Goal: Task Accomplishment & Management: Manage account settings

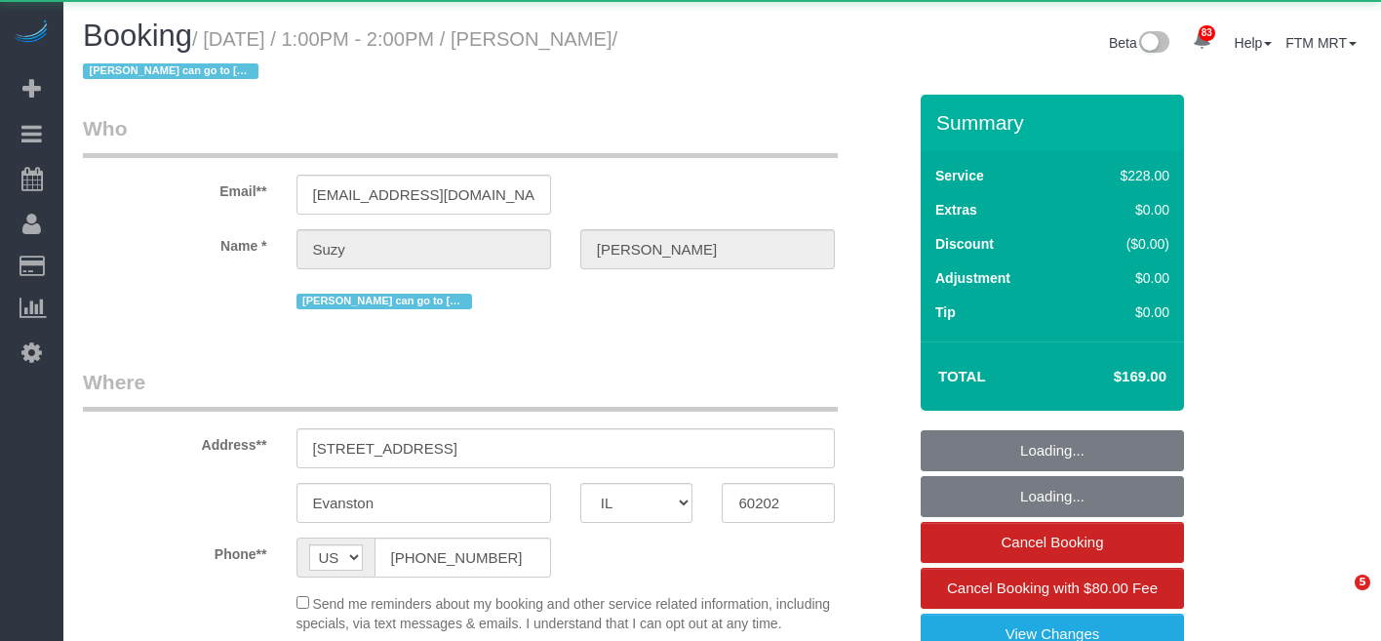
select select "IL"
select select "512"
select select "2"
select select "3"
select select "object:1286"
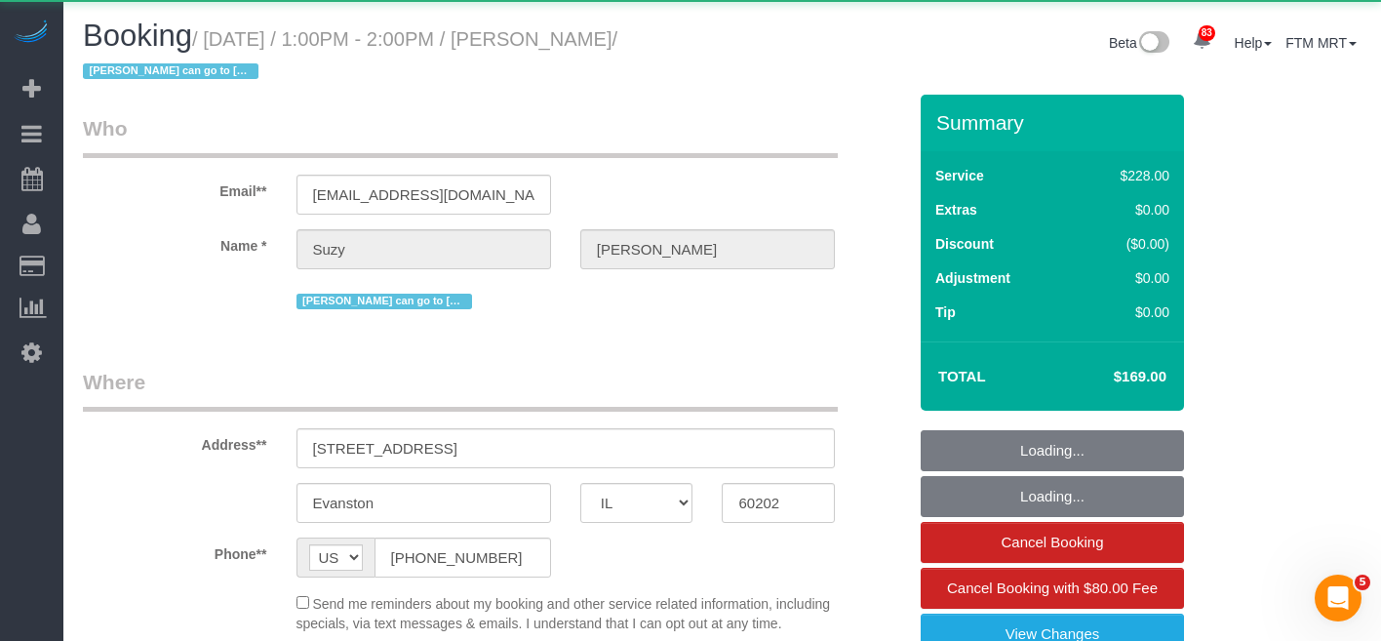
select select "2"
select select "3"
select select "spot1"
select select "number:1"
select select "number:58"
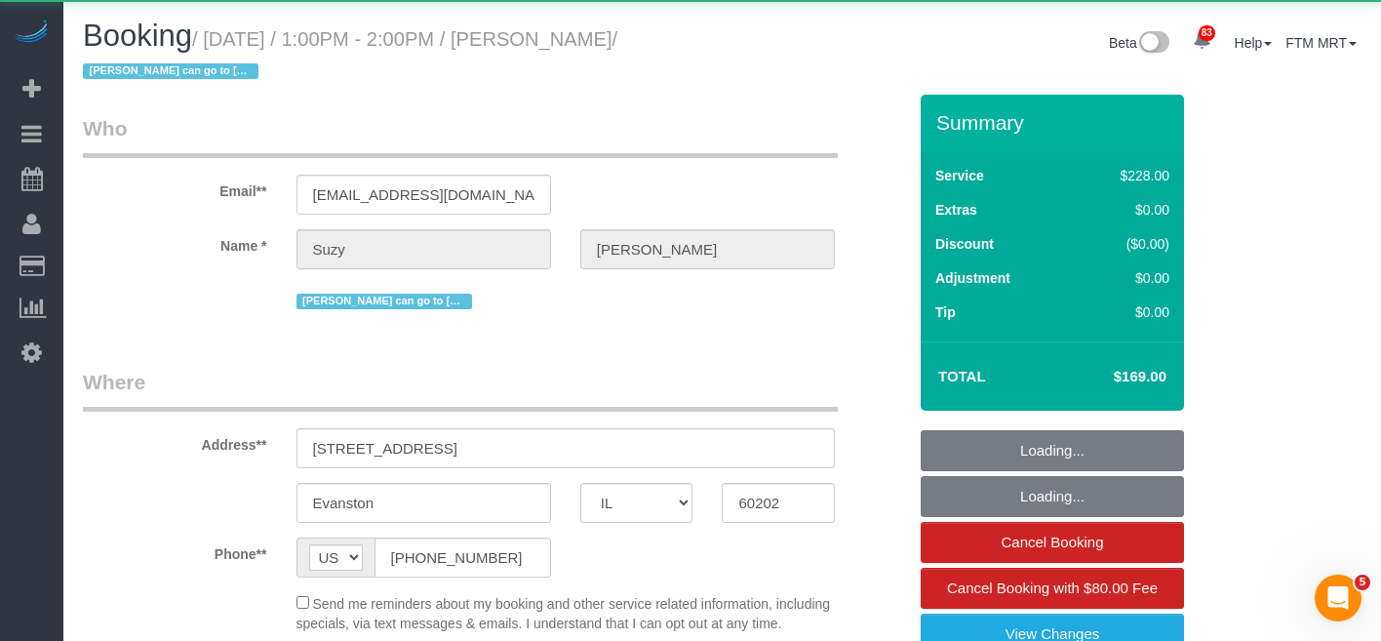
select select "number:139"
select select "number:106"
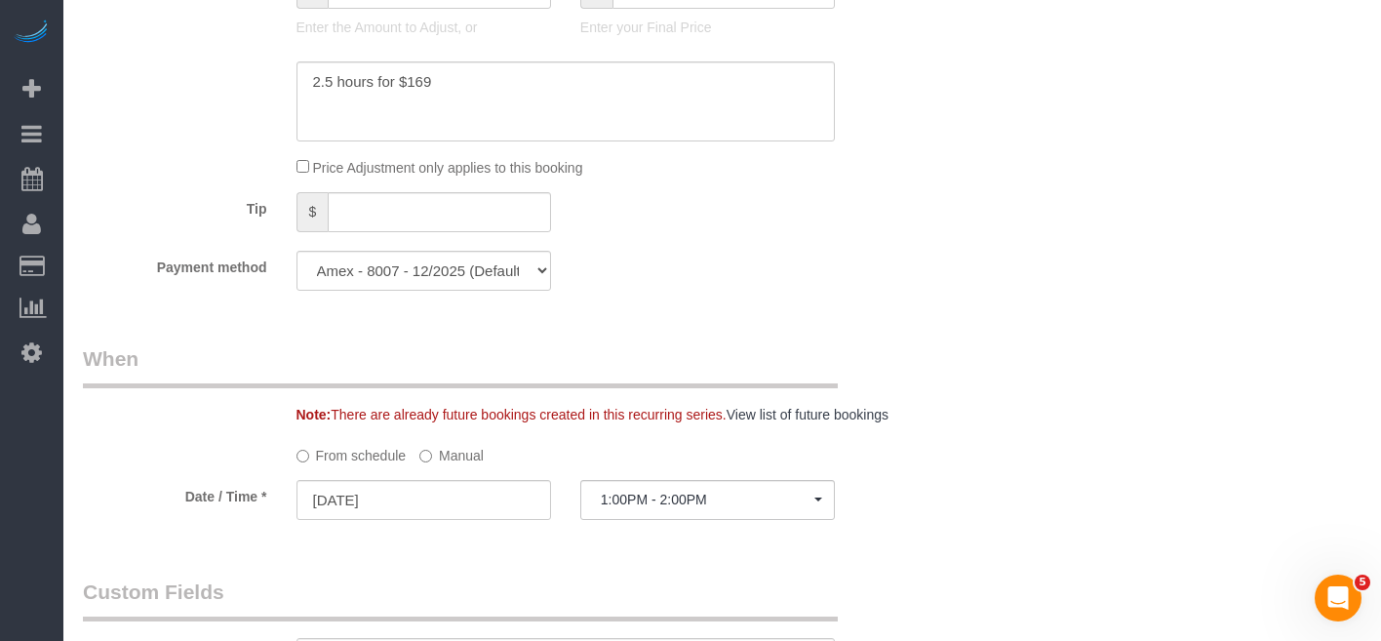
scroll to position [2044, 0]
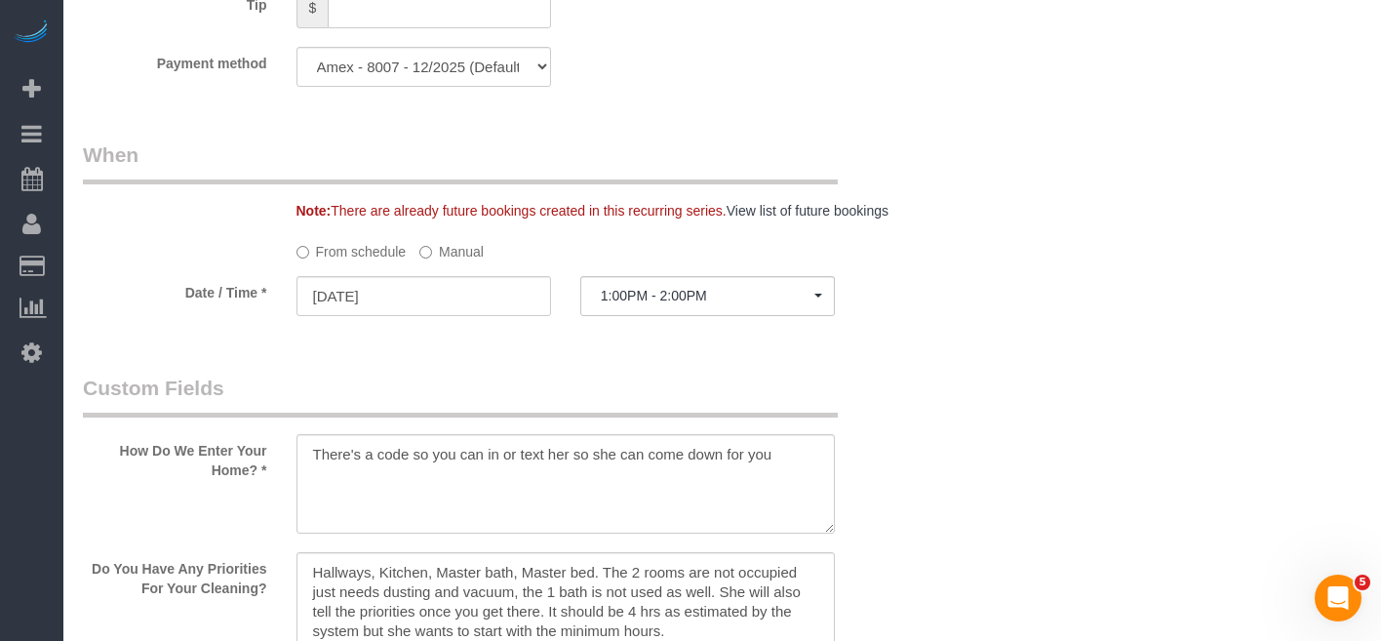
click at [448, 261] on label "Manual" at bounding box center [451, 248] width 64 height 26
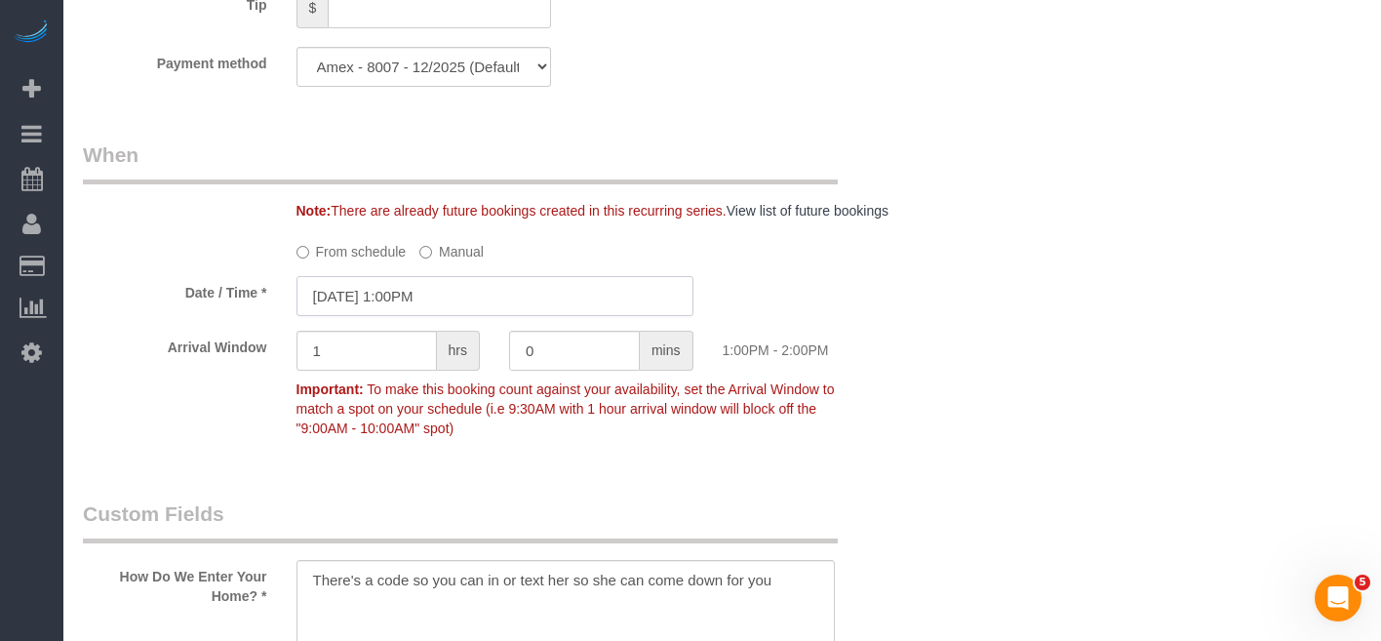
click at [491, 316] on input "[DATE] 1:00PM" at bounding box center [494, 296] width 397 height 40
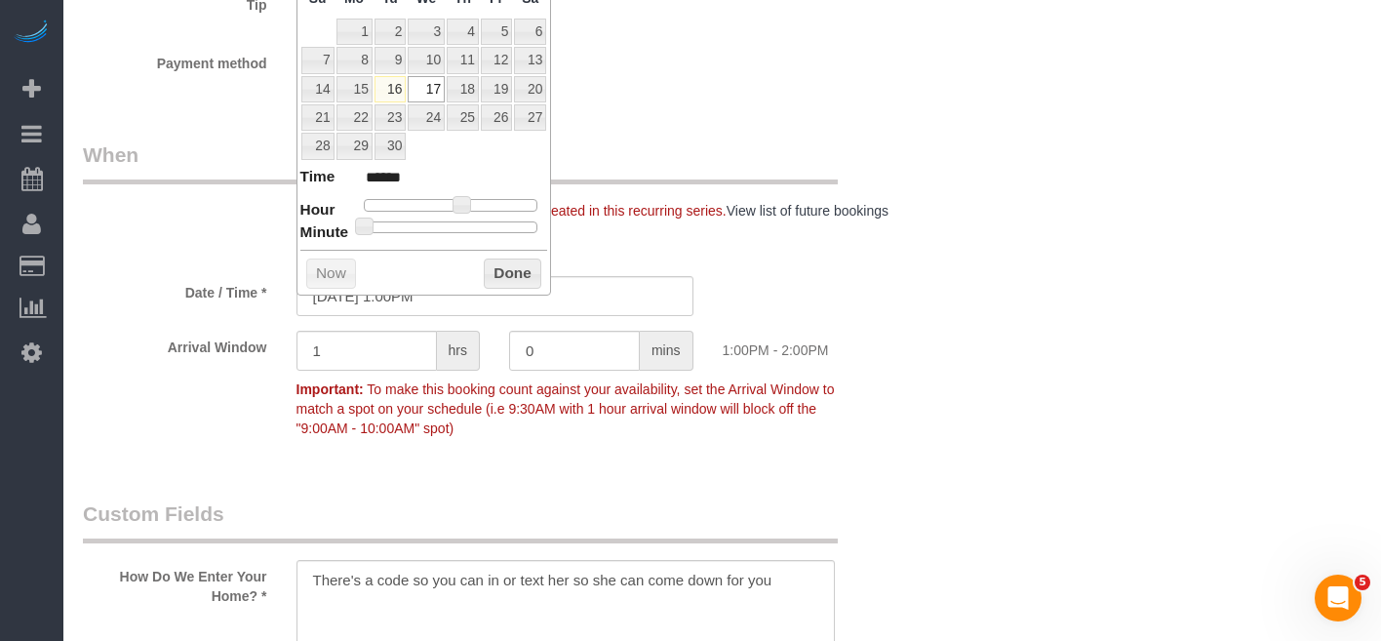
type input "[DATE] 11:00AM"
type input "*******"
type input "[DATE] 12:00PM"
type input "*******"
type input "[DATE] 1:00PM"
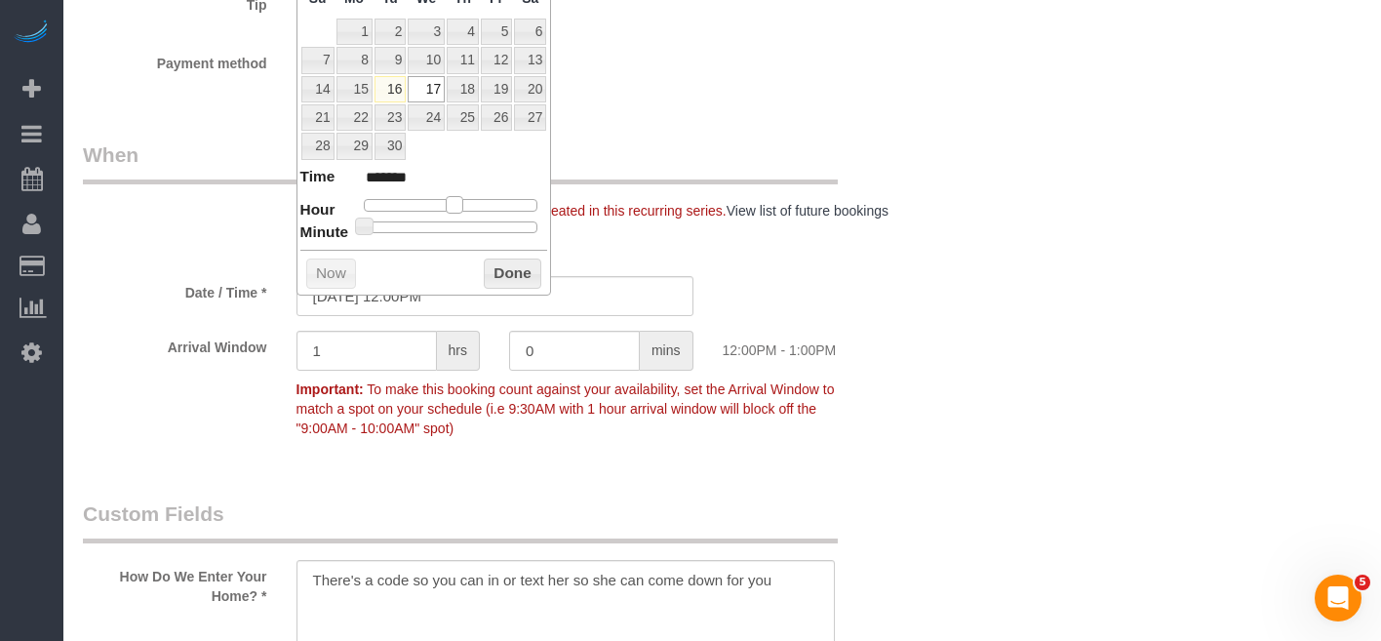
type input "******"
type input "[DATE] 2:00PM"
type input "******"
drag, startPoint x: 451, startPoint y: 206, endPoint x: 469, endPoint y: 205, distance: 18.6
click at [469, 205] on div at bounding box center [451, 205] width 175 height 12
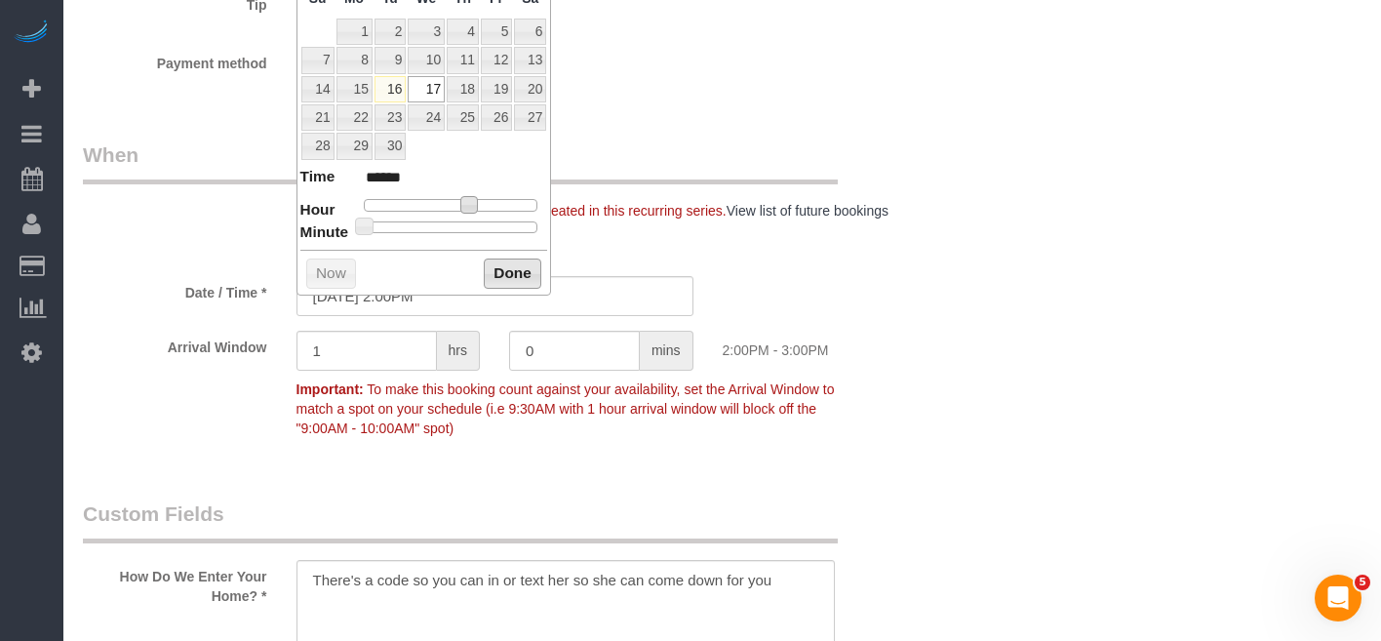
click at [510, 286] on button "Done" at bounding box center [513, 273] width 58 height 31
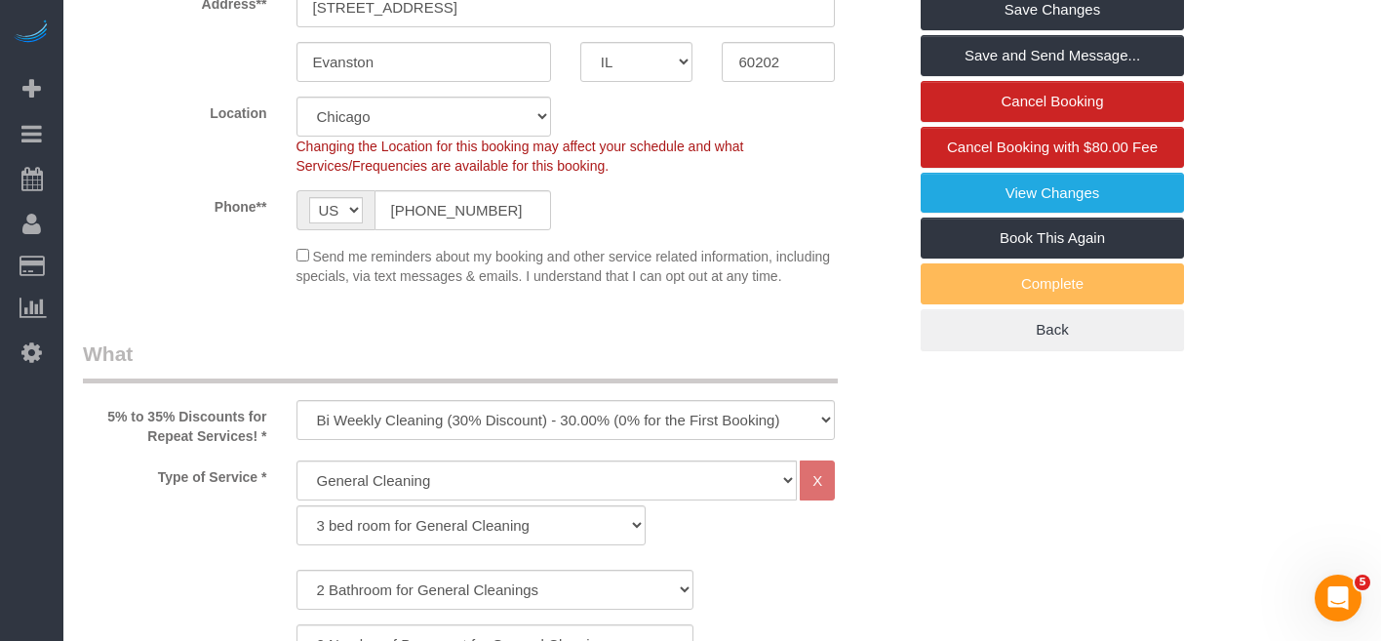
scroll to position [68, 0]
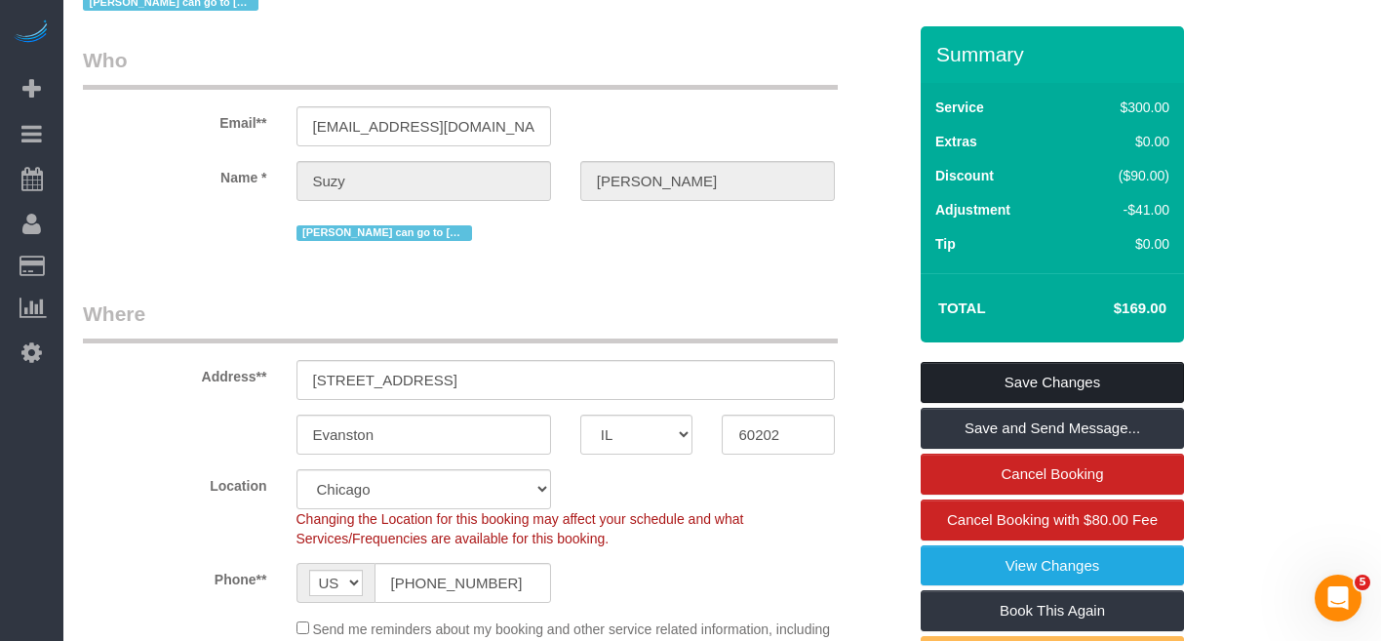
click at [1046, 379] on link "Save Changes" at bounding box center [1052, 382] width 263 height 41
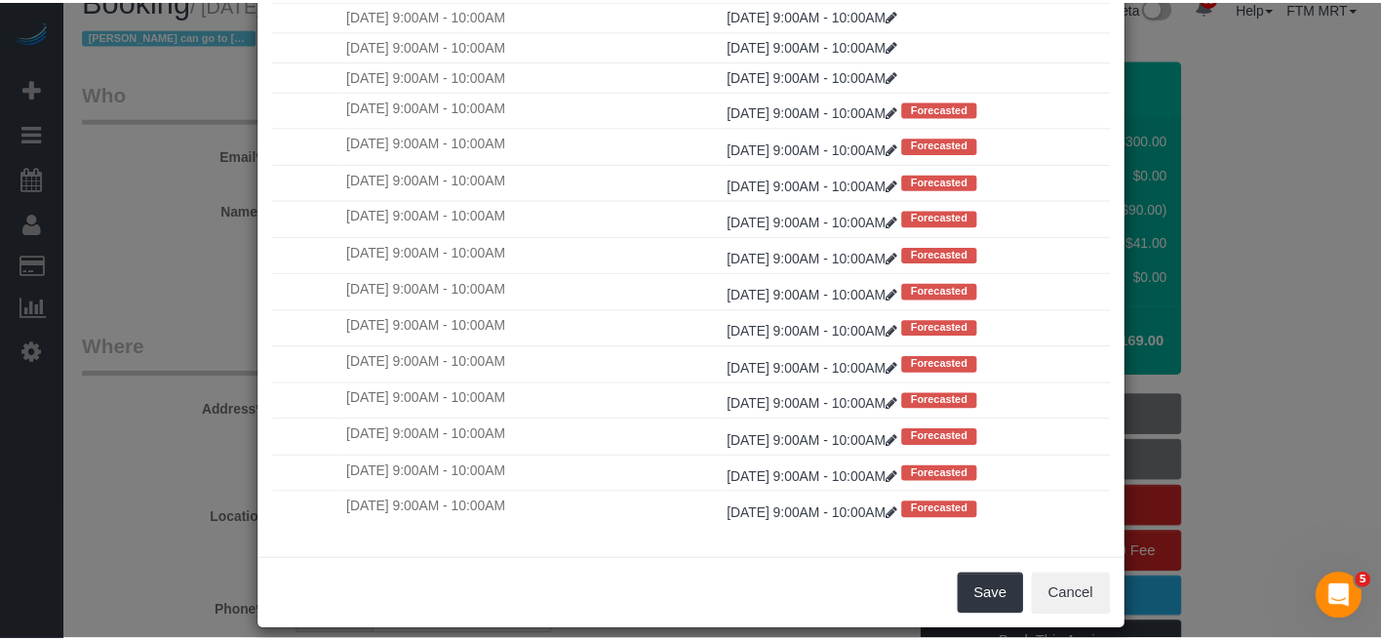
scroll to position [233, 0]
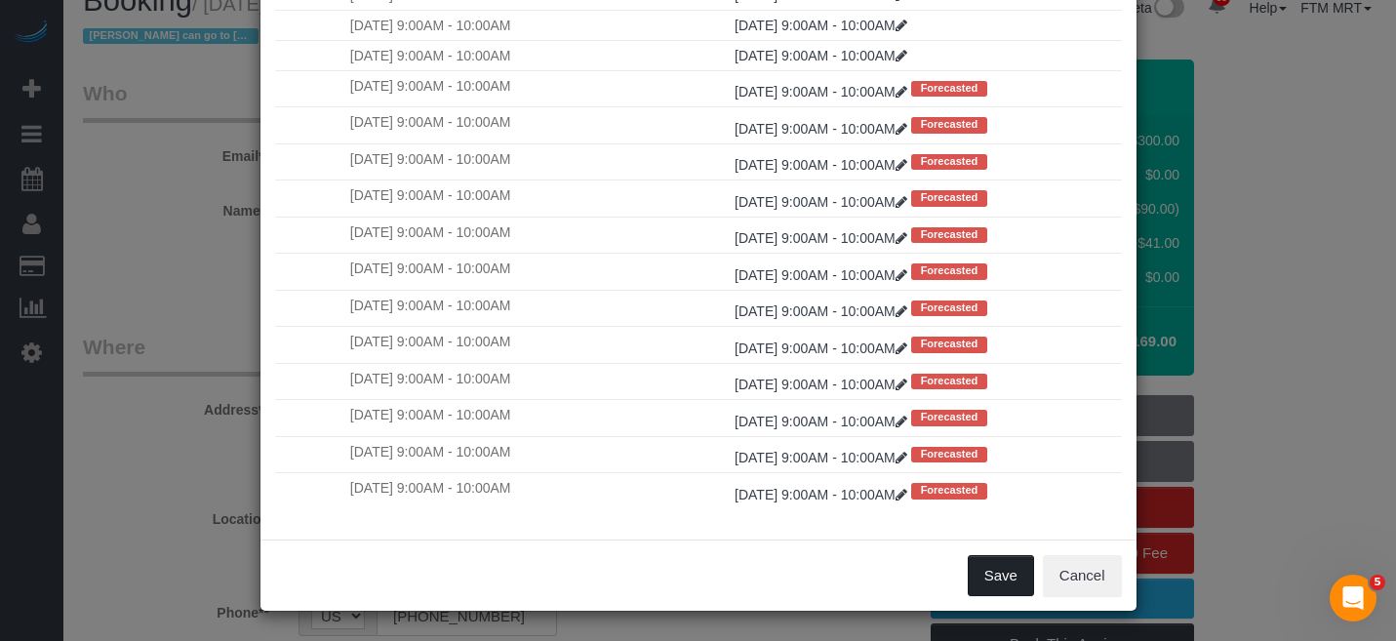
click at [984, 578] on button "Save" at bounding box center [1001, 575] width 66 height 41
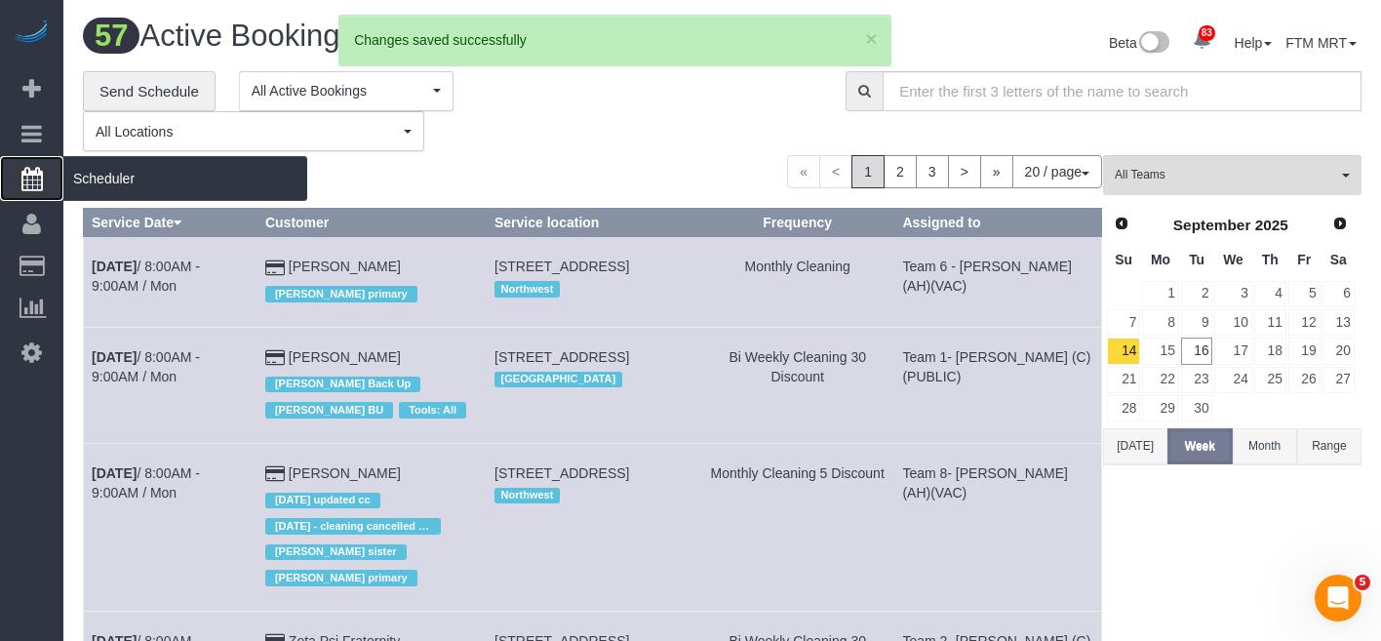
click at [99, 177] on span "Scheduler" at bounding box center [185, 178] width 244 height 45
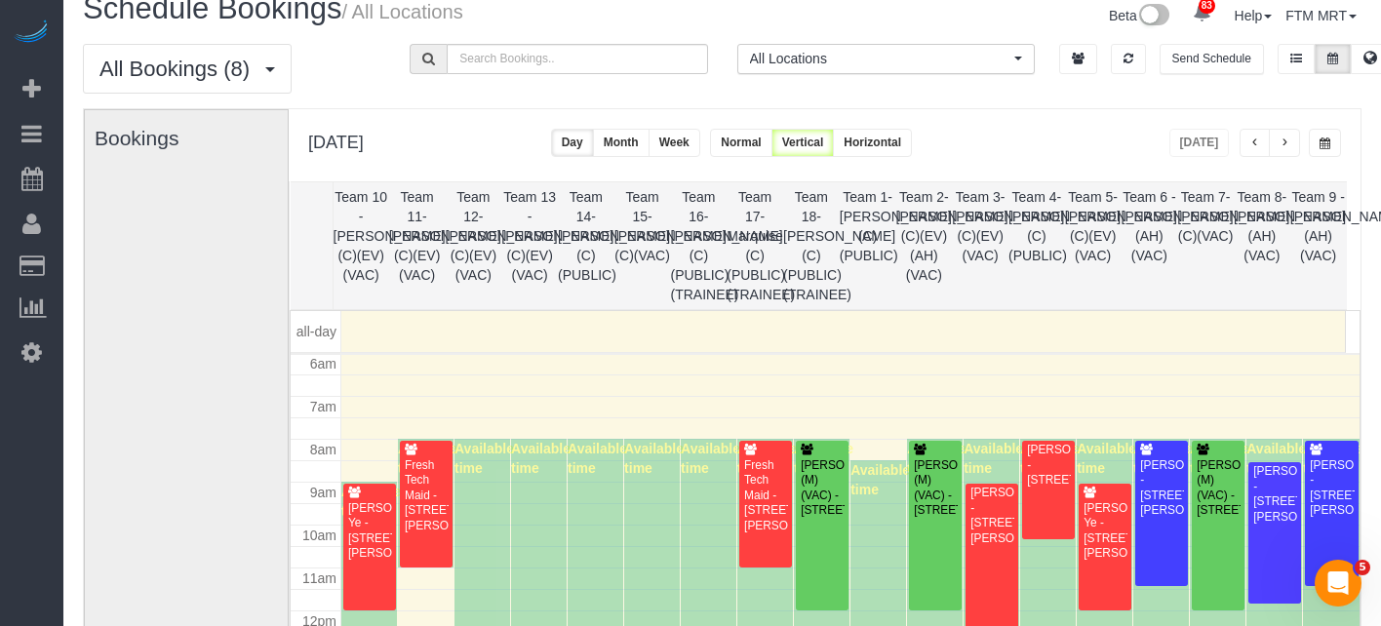
scroll to position [43, 0]
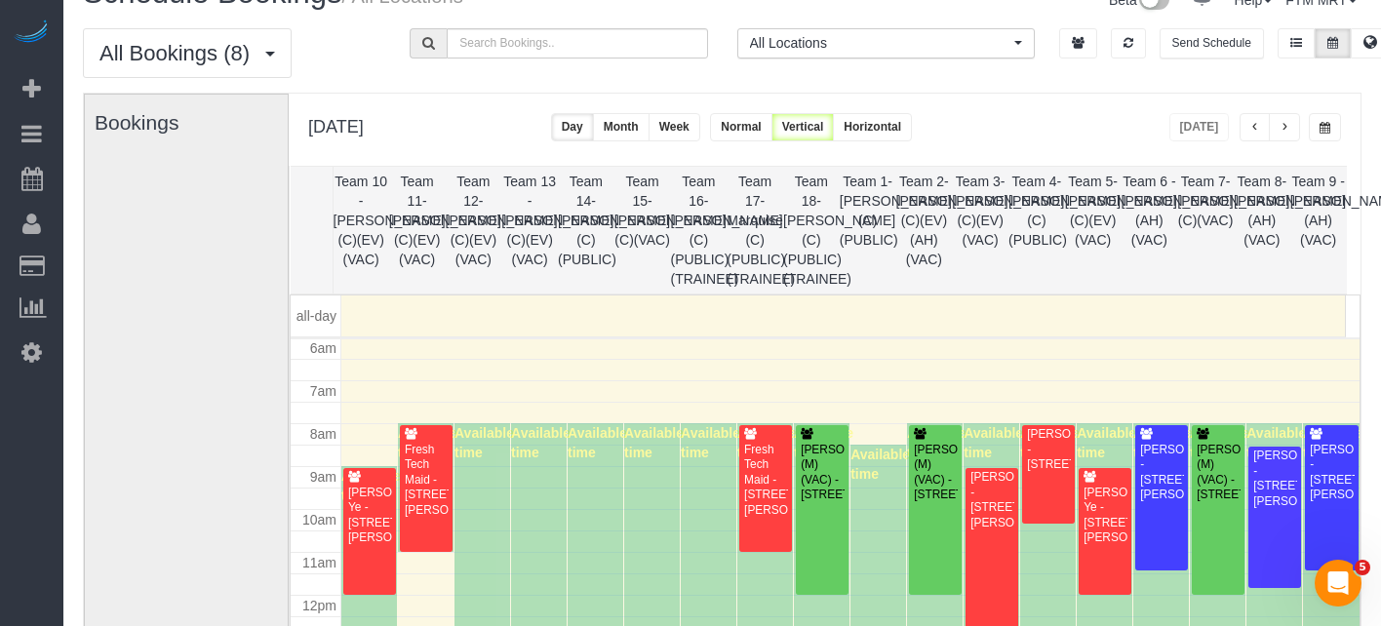
click at [1281, 134] on button "button" at bounding box center [1284, 127] width 31 height 28
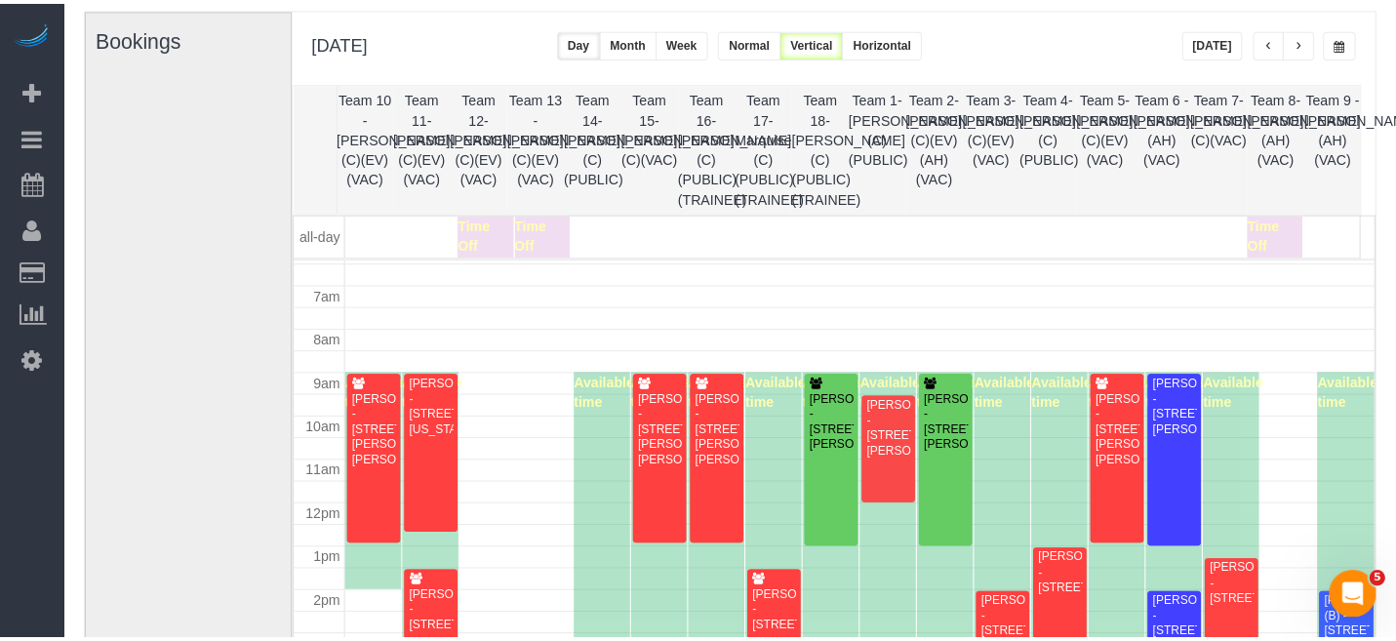
scroll to position [301, 0]
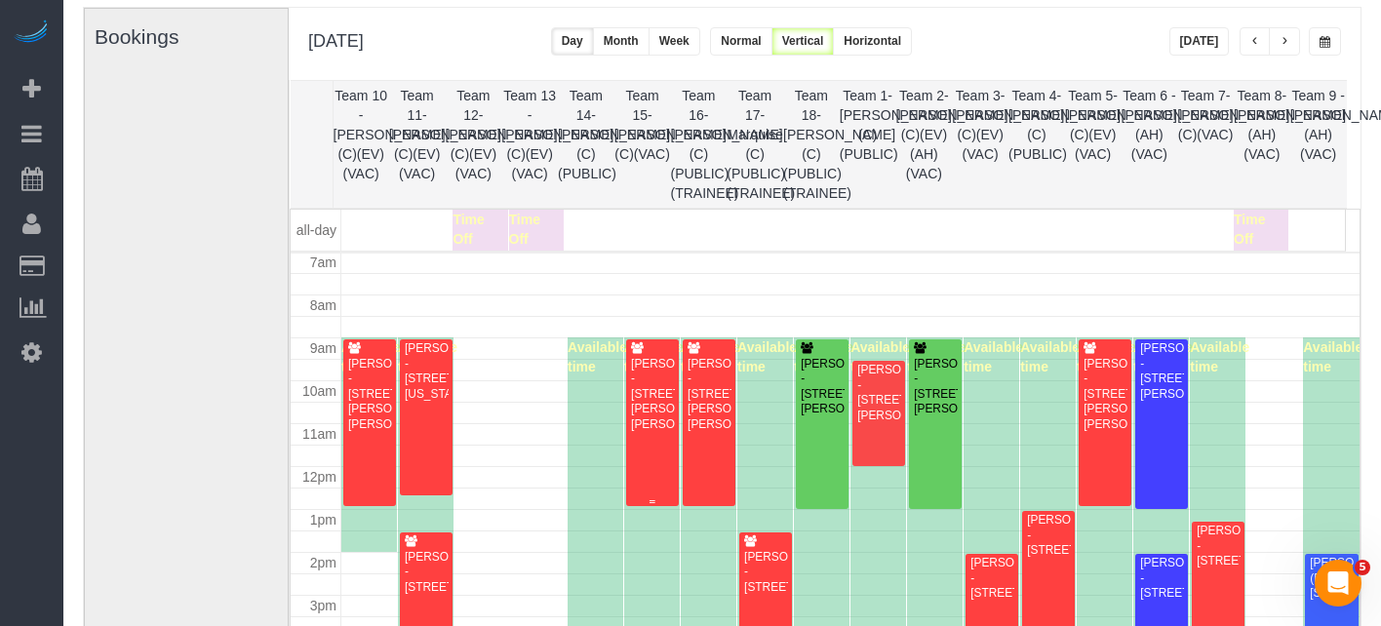
click at [641, 383] on div "[PERSON_NAME] - [STREET_ADDRESS][PERSON_NAME][PERSON_NAME]" at bounding box center [652, 394] width 45 height 75
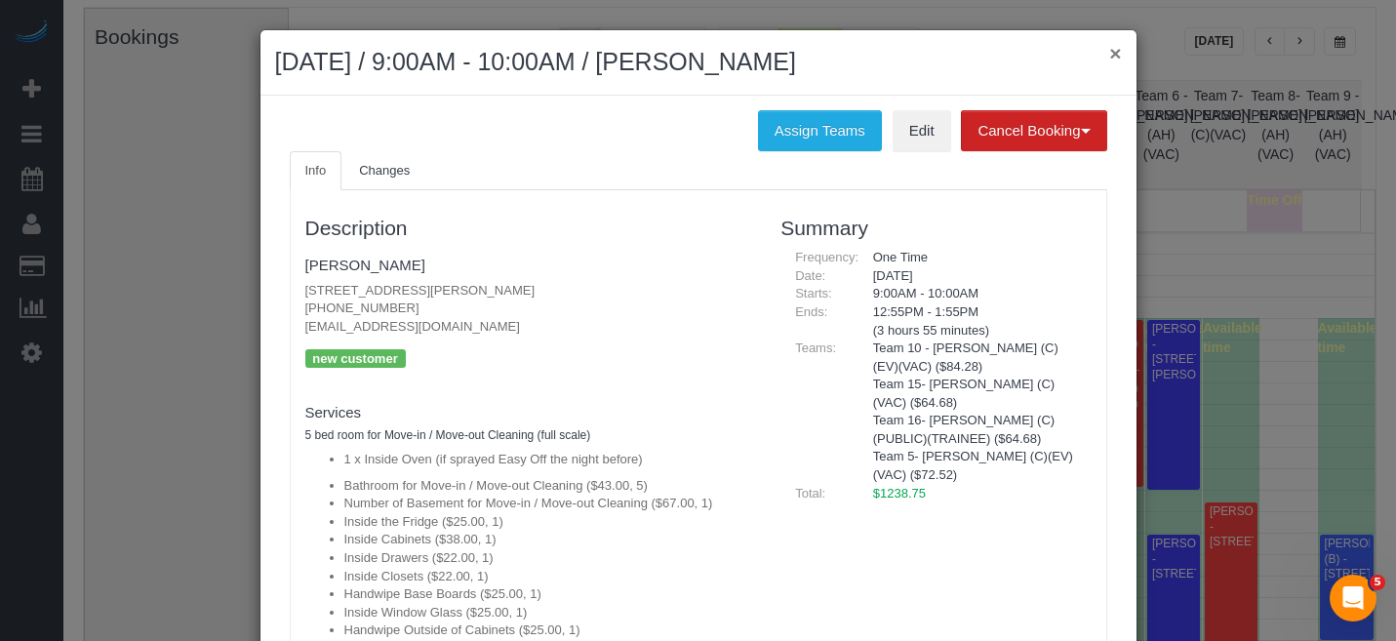
click at [1109, 48] on button "×" at bounding box center [1115, 53] width 12 height 20
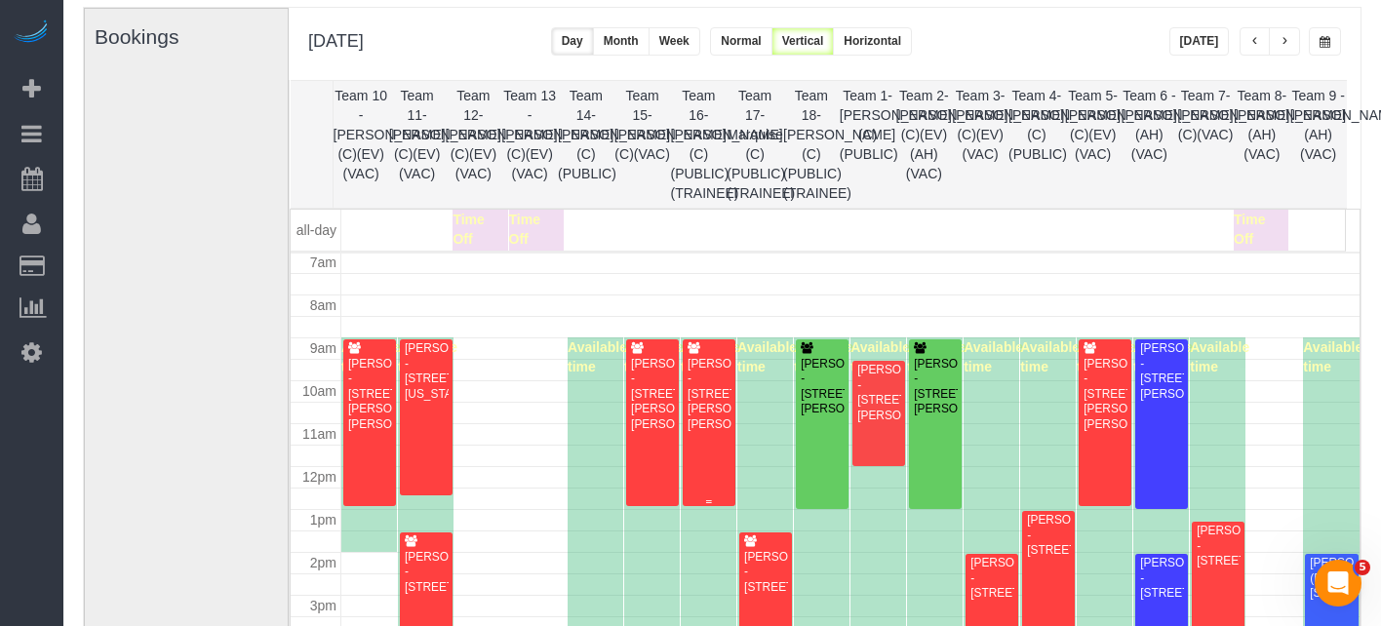
click at [707, 416] on div "[PERSON_NAME] - [STREET_ADDRESS][PERSON_NAME][PERSON_NAME]" at bounding box center [709, 394] width 45 height 75
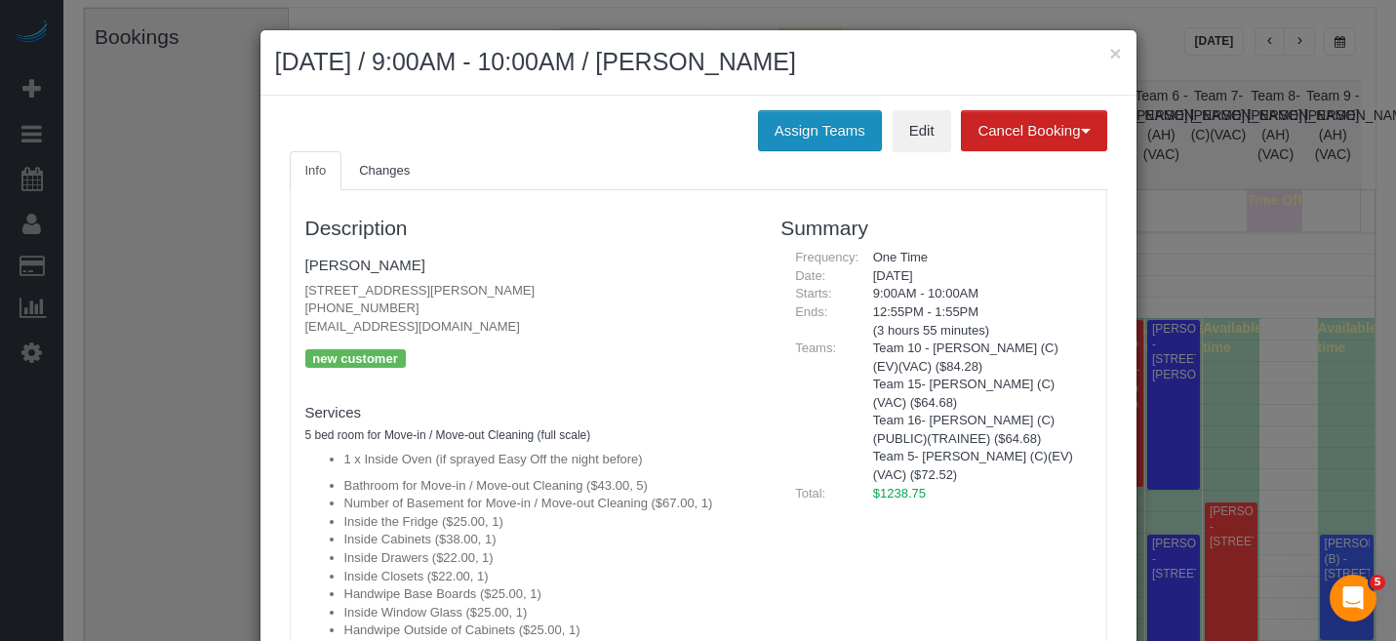
click at [793, 129] on button "Assign Teams" at bounding box center [820, 130] width 124 height 41
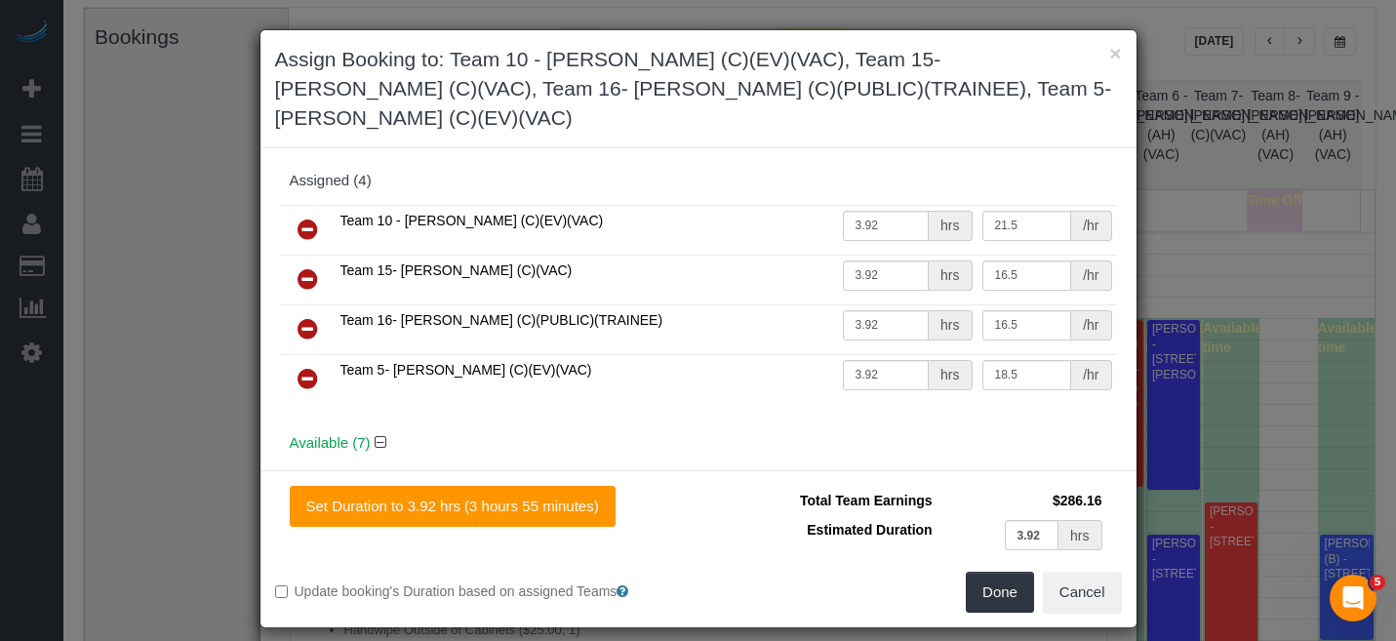
click at [307, 317] on icon at bounding box center [307, 328] width 20 height 23
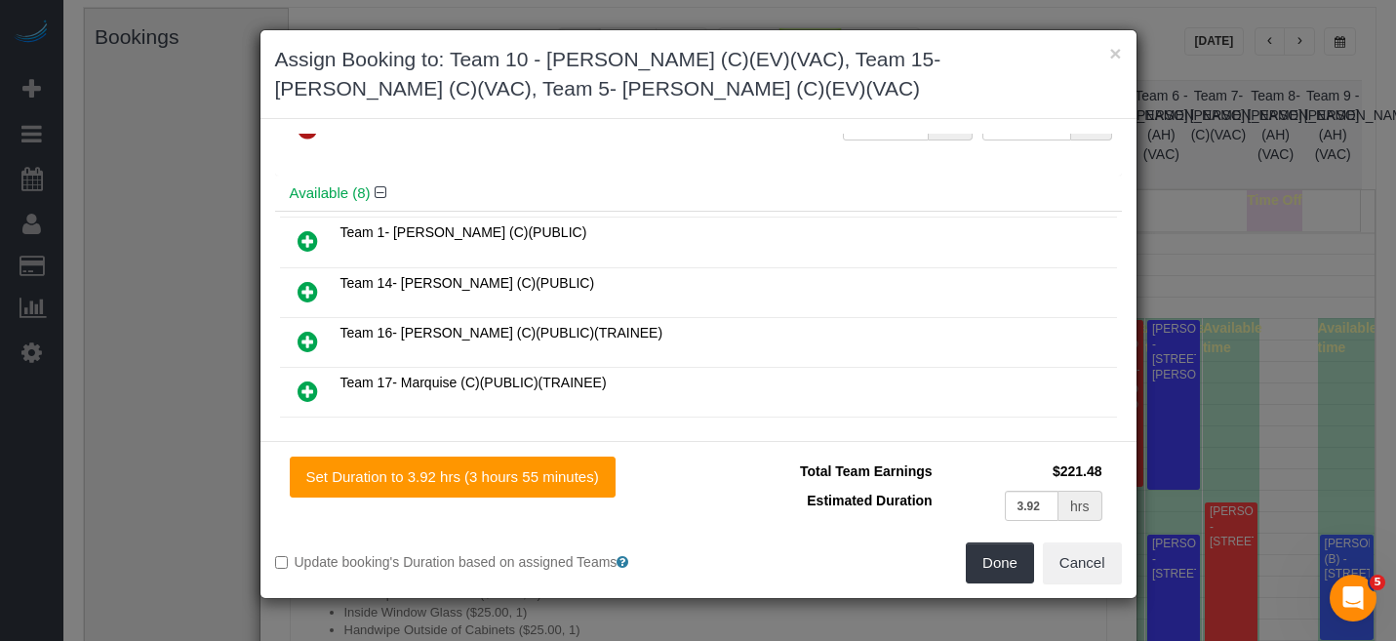
scroll to position [207, 0]
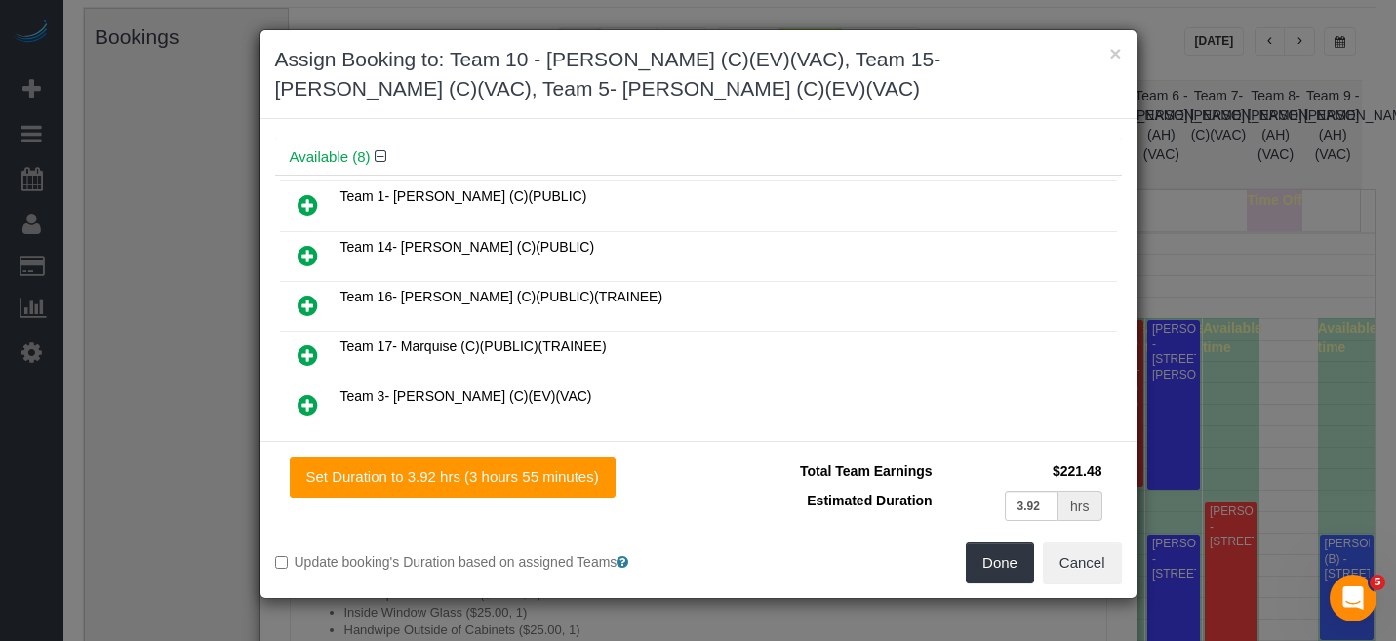
click at [310, 393] on icon at bounding box center [307, 404] width 20 height 23
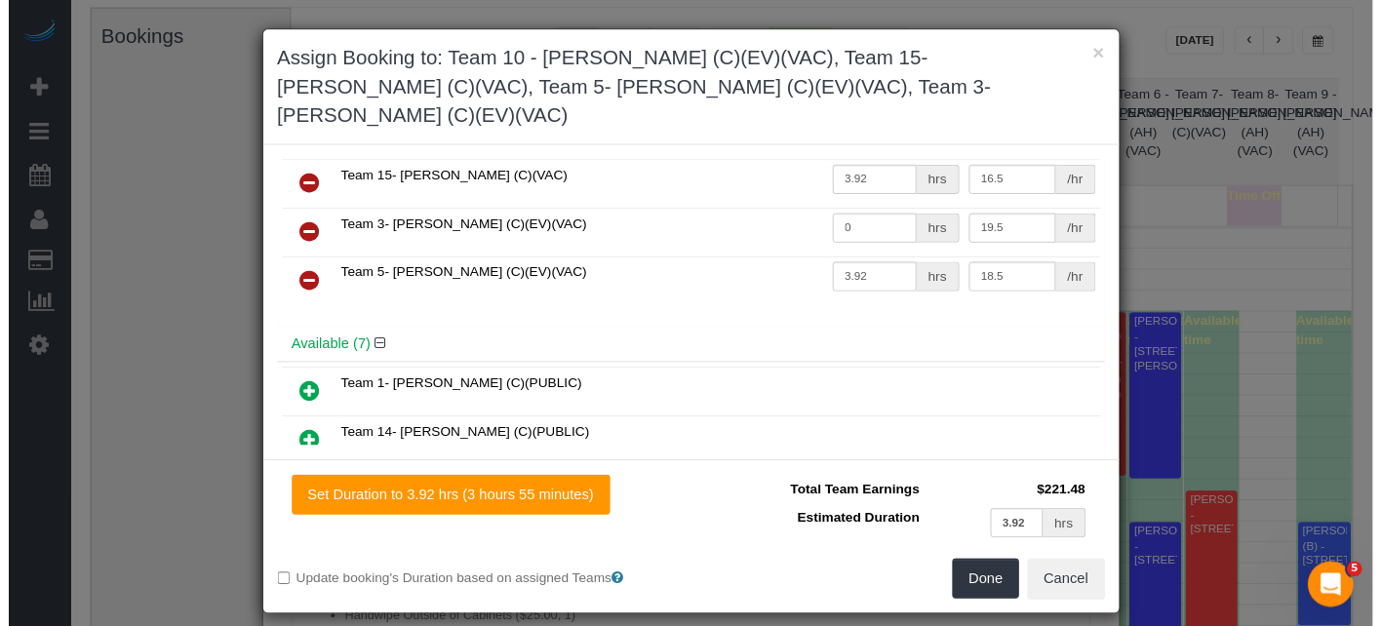
scroll to position [0, 0]
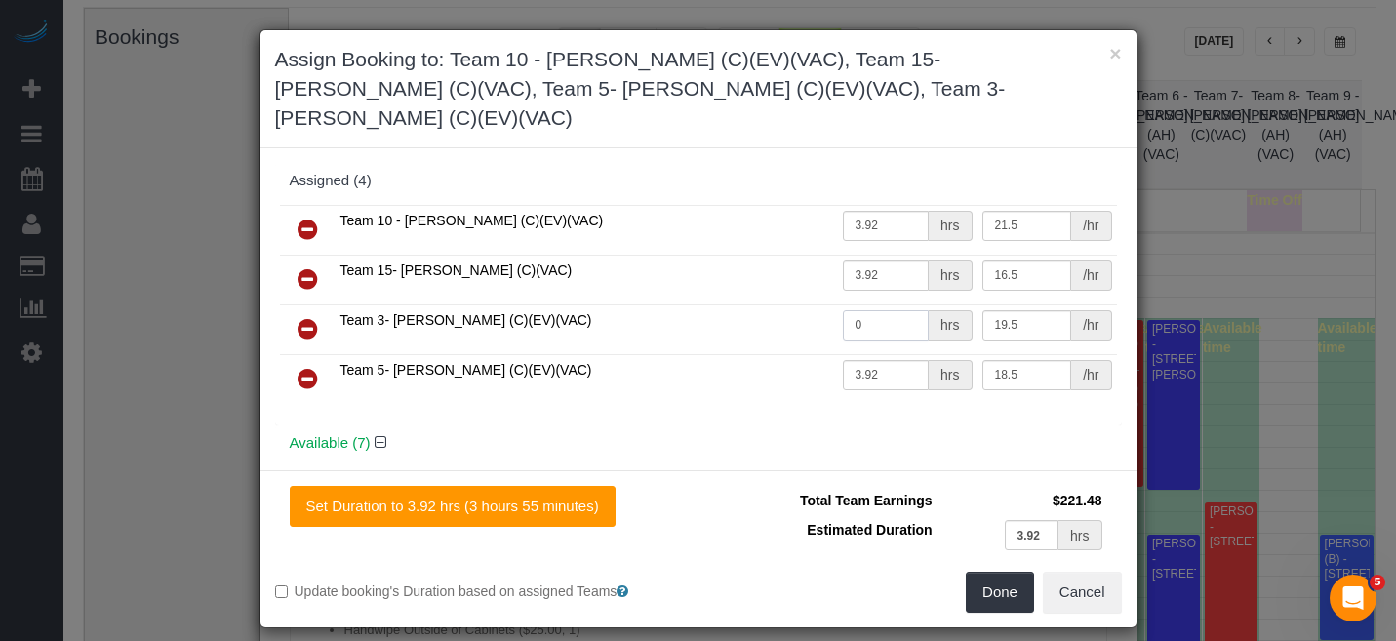
drag, startPoint x: 831, startPoint y: 289, endPoint x: 811, endPoint y: 288, distance: 19.5
click at [811, 304] on tr "Team 3- [PERSON_NAME] (C)(EV)(VAC) 0 hrs 19.5 /hr" at bounding box center [698, 329] width 837 height 50
type input "3.92"
click at [1011, 572] on button "Done" at bounding box center [1000, 592] width 68 height 41
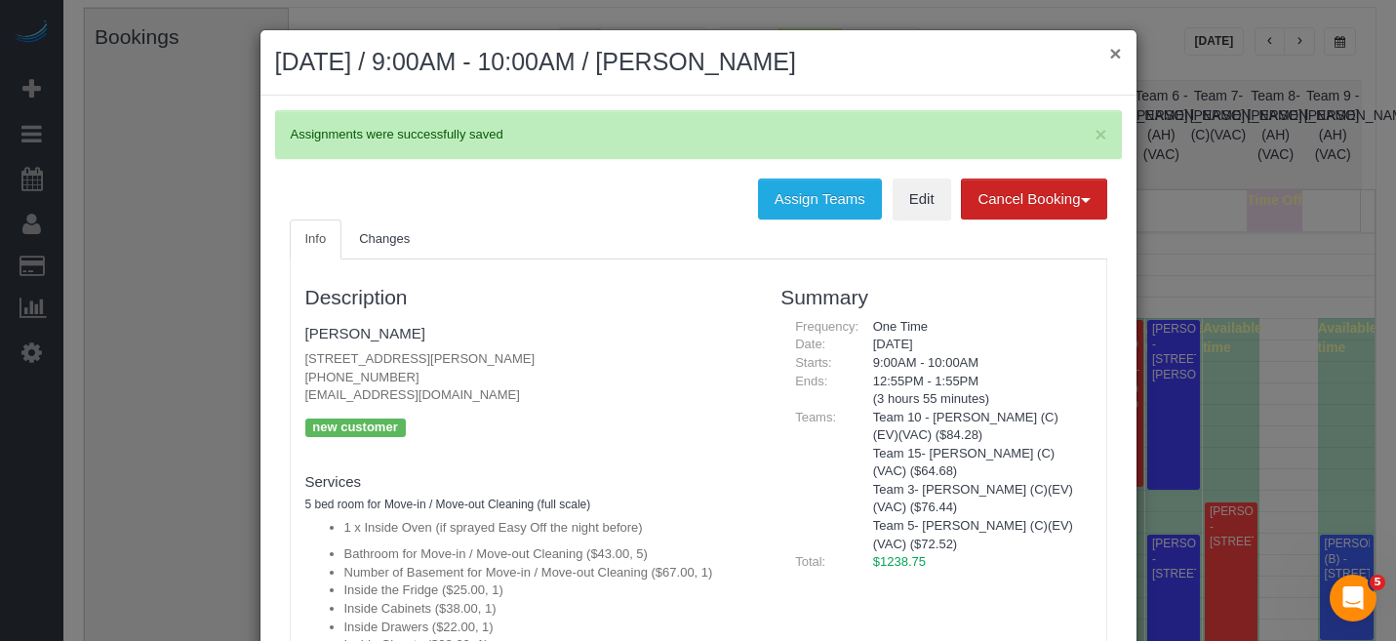
click at [1109, 47] on button "×" at bounding box center [1115, 53] width 12 height 20
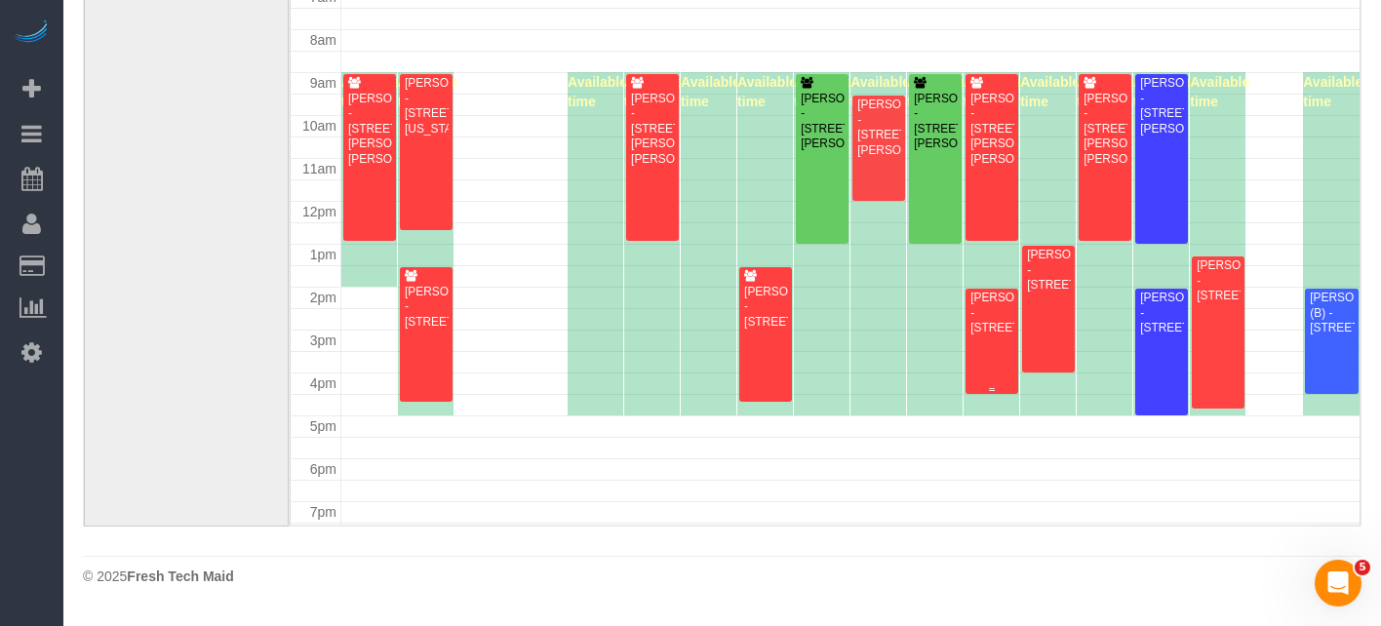
click at [984, 336] on div "[PERSON_NAME] - [STREET_ADDRESS]" at bounding box center [991, 313] width 45 height 45
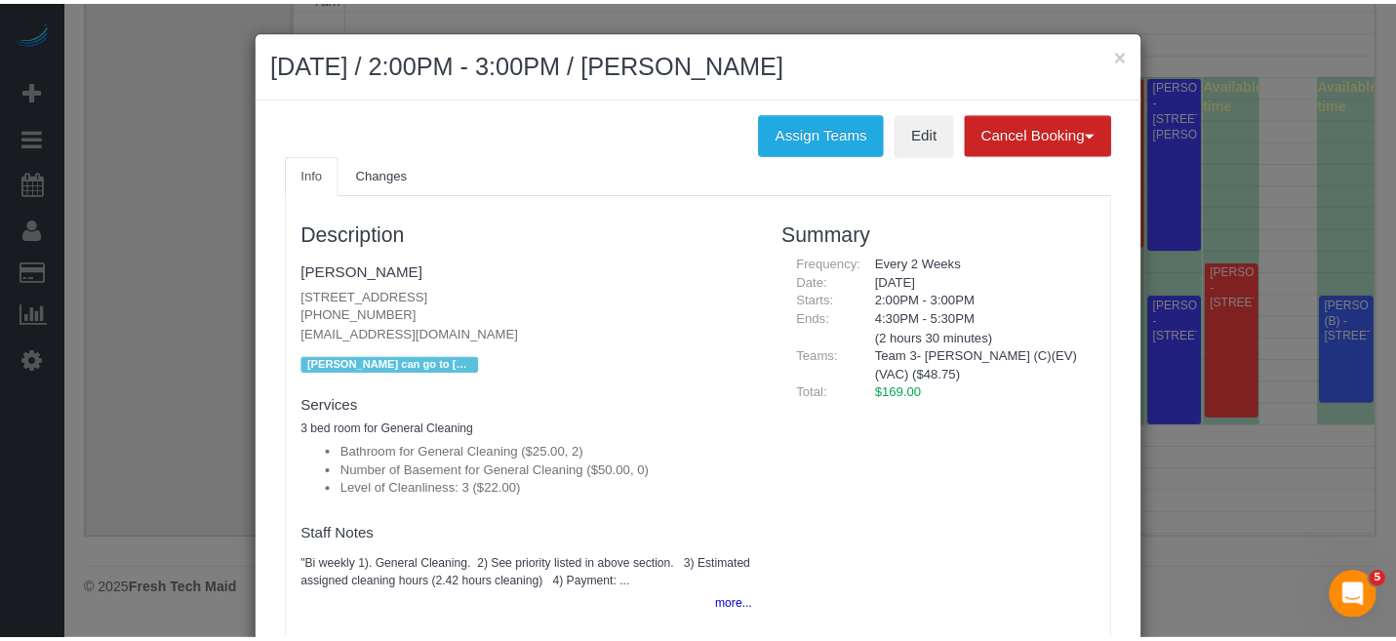
scroll to position [376, 0]
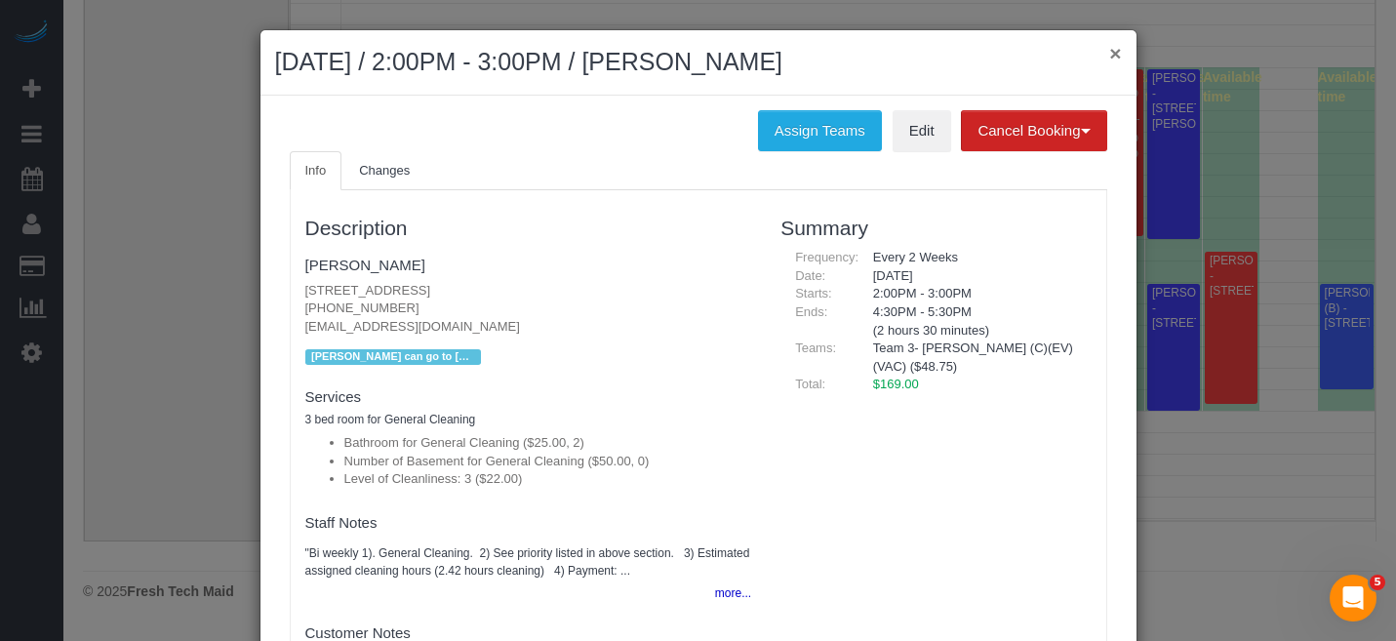
click at [1109, 54] on button "×" at bounding box center [1115, 53] width 12 height 20
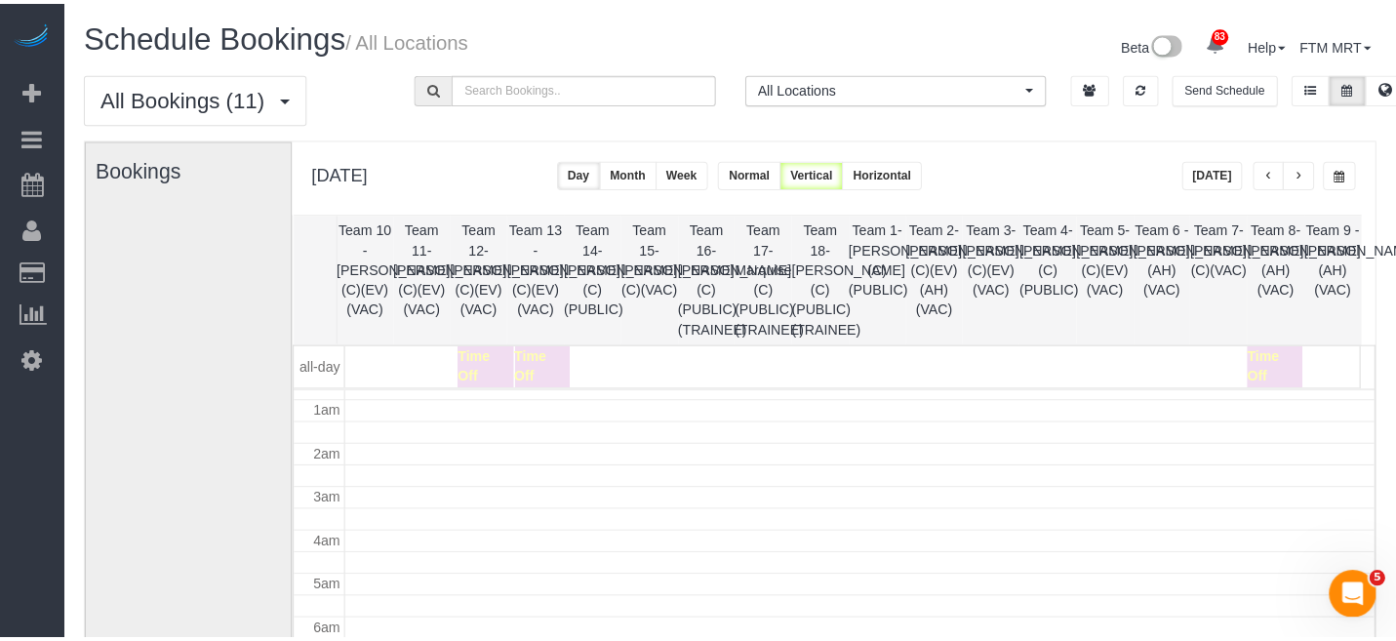
scroll to position [41, 0]
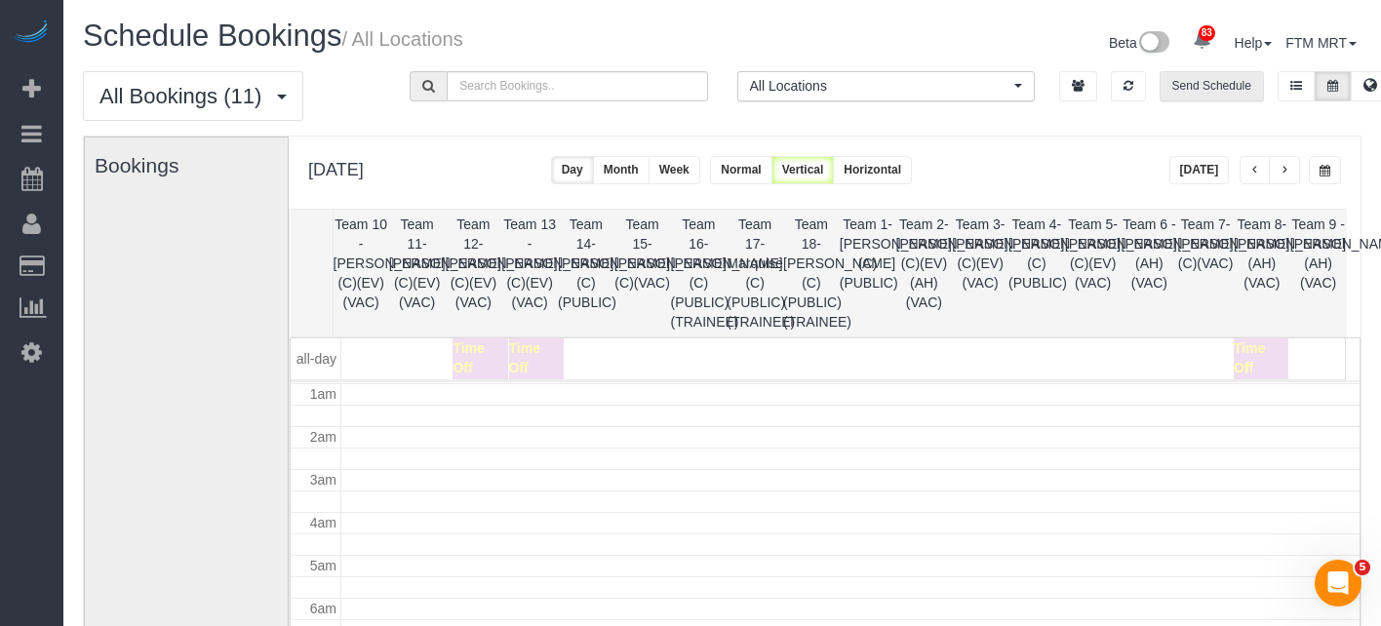
click at [1187, 91] on button "Send Schedule" at bounding box center [1212, 86] width 104 height 30
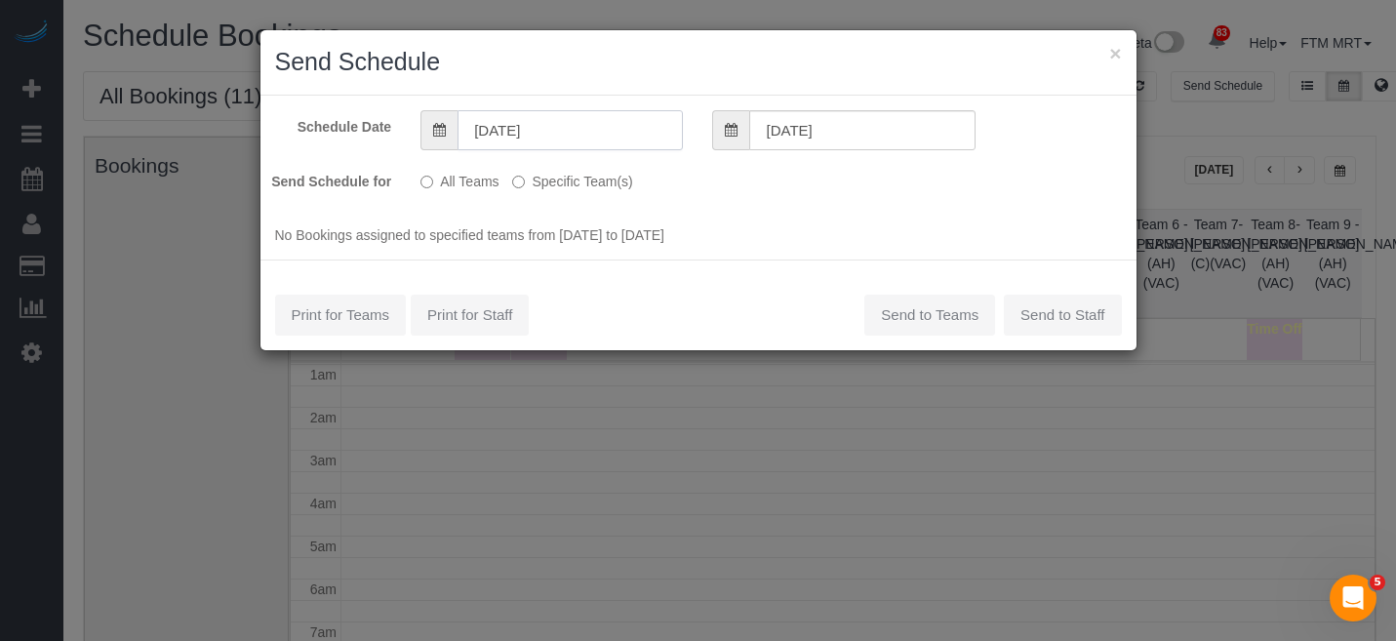
click at [594, 129] on input "[DATE]" at bounding box center [569, 130] width 225 height 40
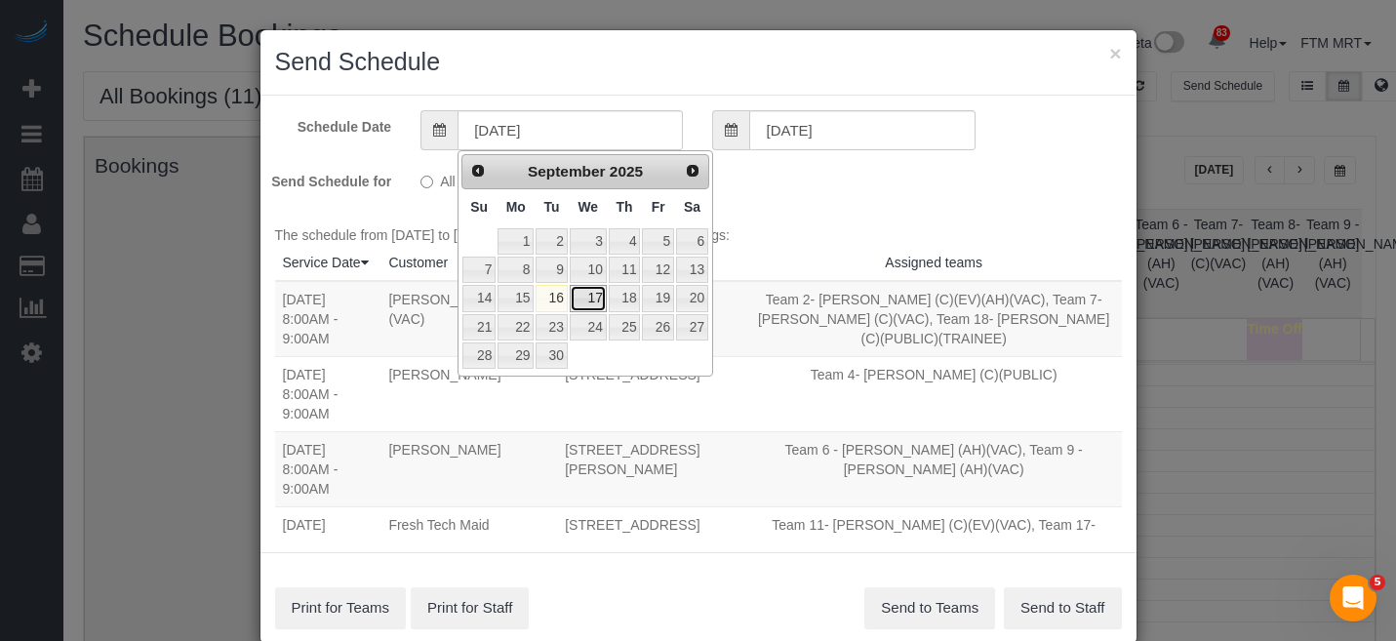
click at [583, 299] on link "17" at bounding box center [588, 298] width 37 height 26
type input "[DATE]"
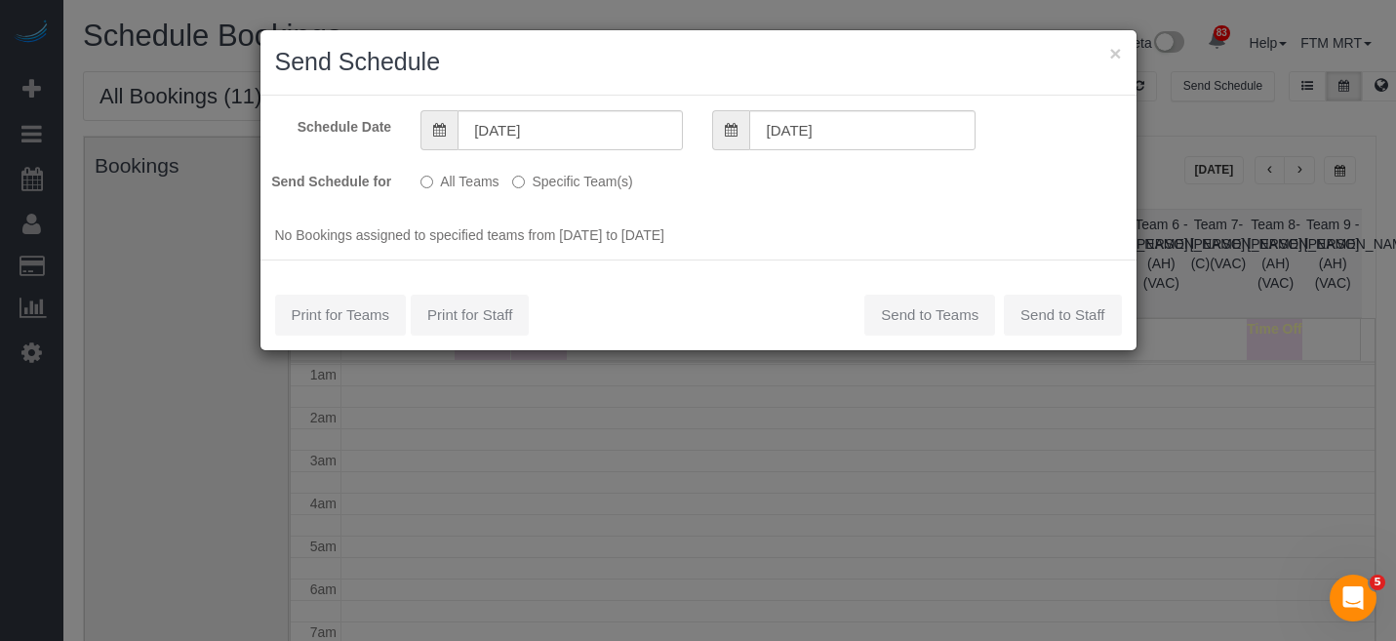
click at [611, 182] on label "Specific Team(s)" at bounding box center [572, 178] width 120 height 26
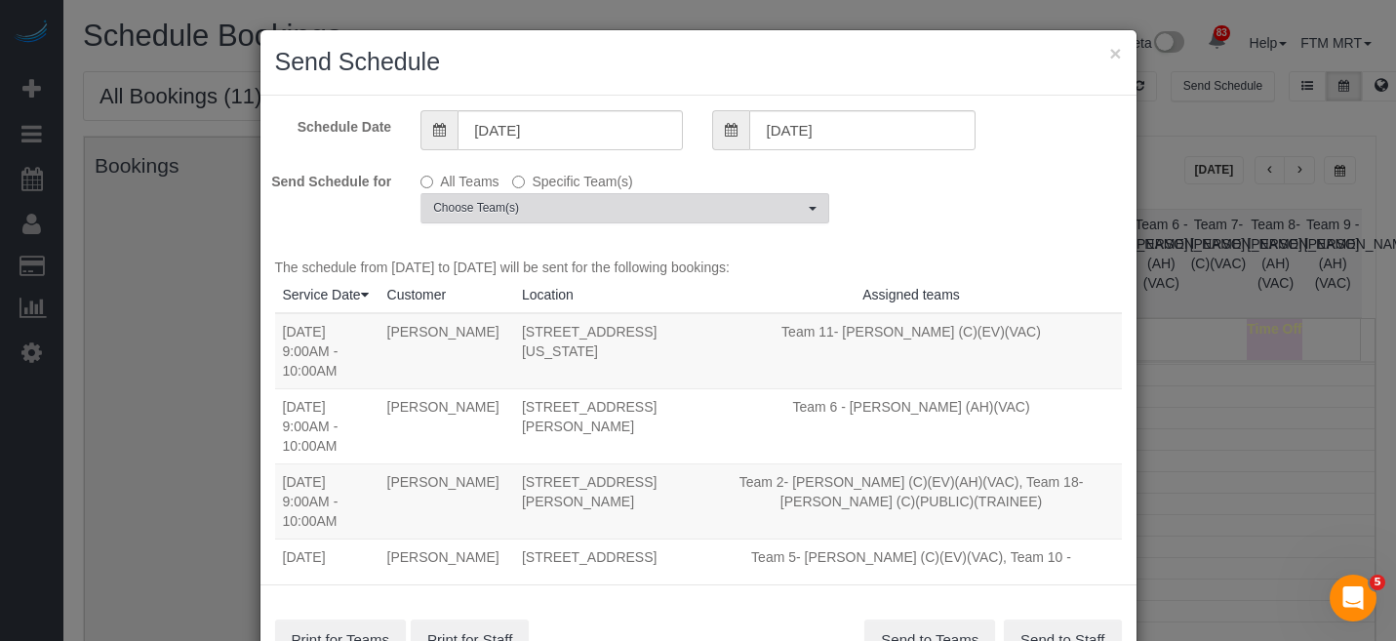
click at [609, 205] on span "Choose Team(s)" at bounding box center [618, 208] width 371 height 17
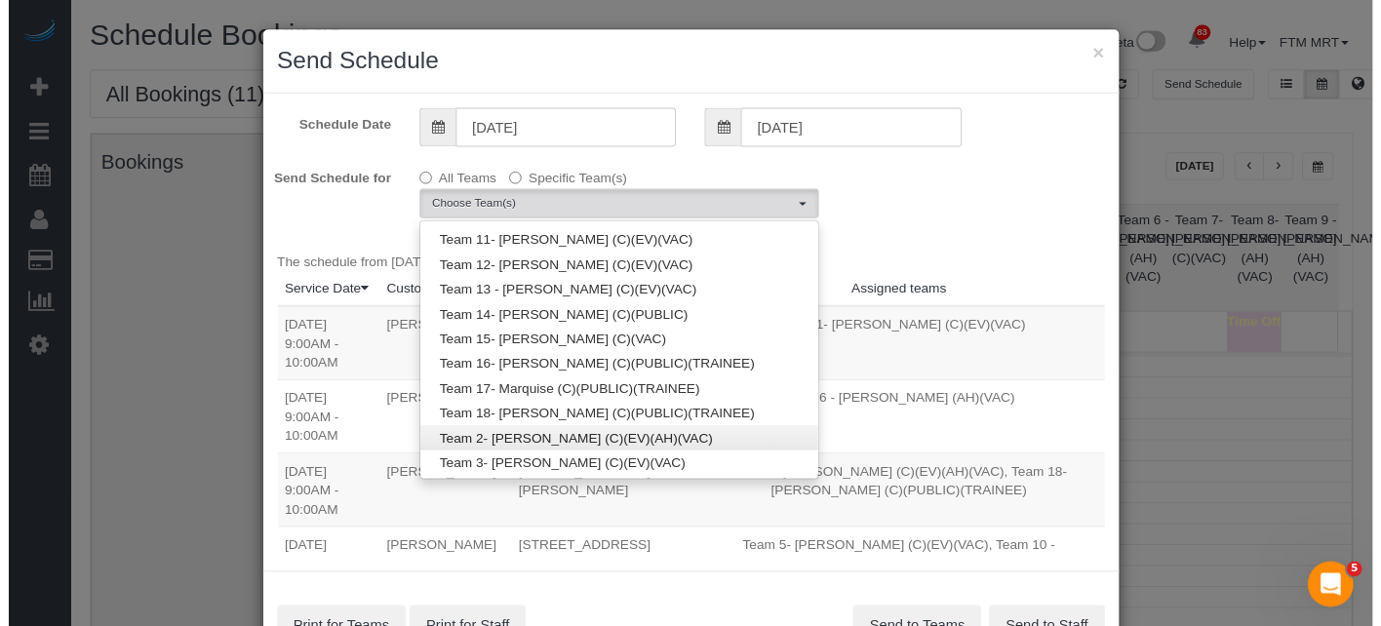
scroll to position [79, 0]
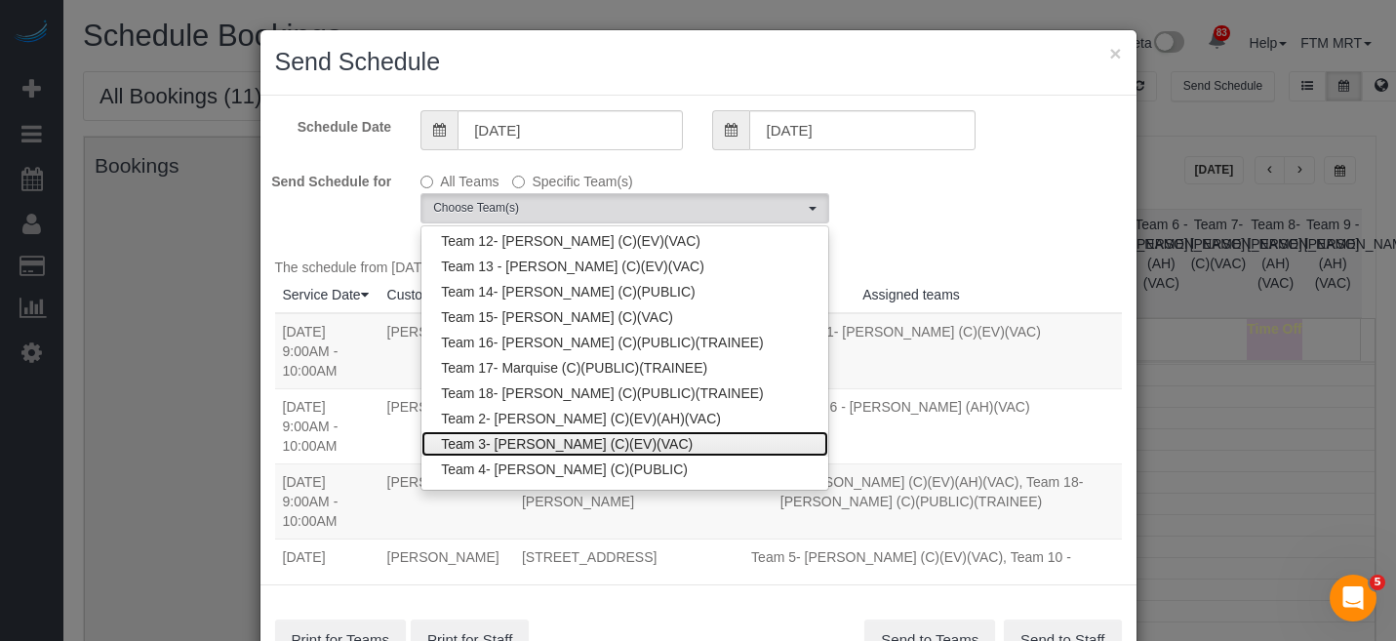
click at [590, 437] on link "Team 3- [PERSON_NAME] (C)(EV)(VAC)" at bounding box center [624, 443] width 407 height 25
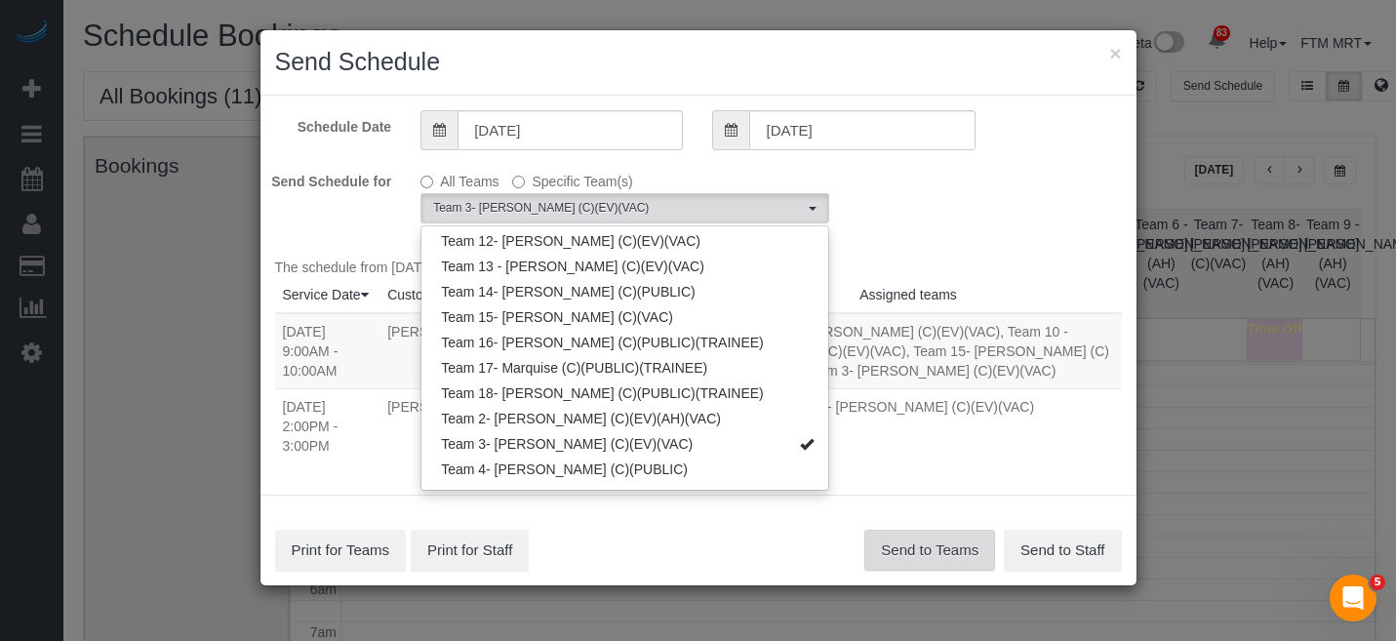
click at [932, 530] on button "Send to Teams" at bounding box center [929, 550] width 131 height 41
